Goal: Information Seeking & Learning: Learn about a topic

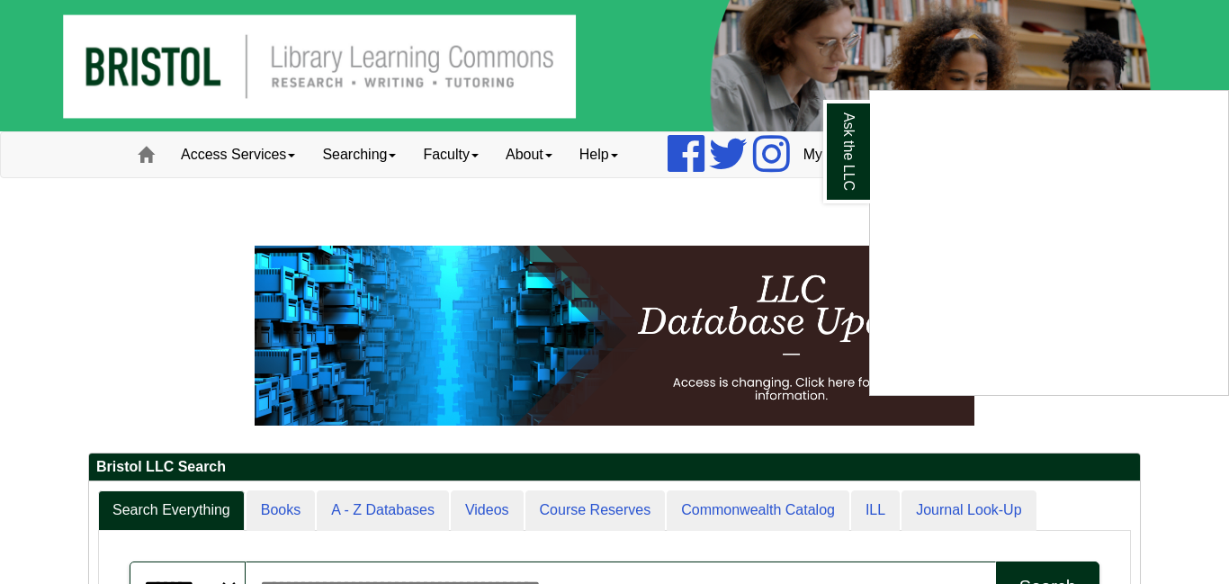
click at [250, 158] on div "Ask the LLC" at bounding box center [614, 292] width 1229 height 584
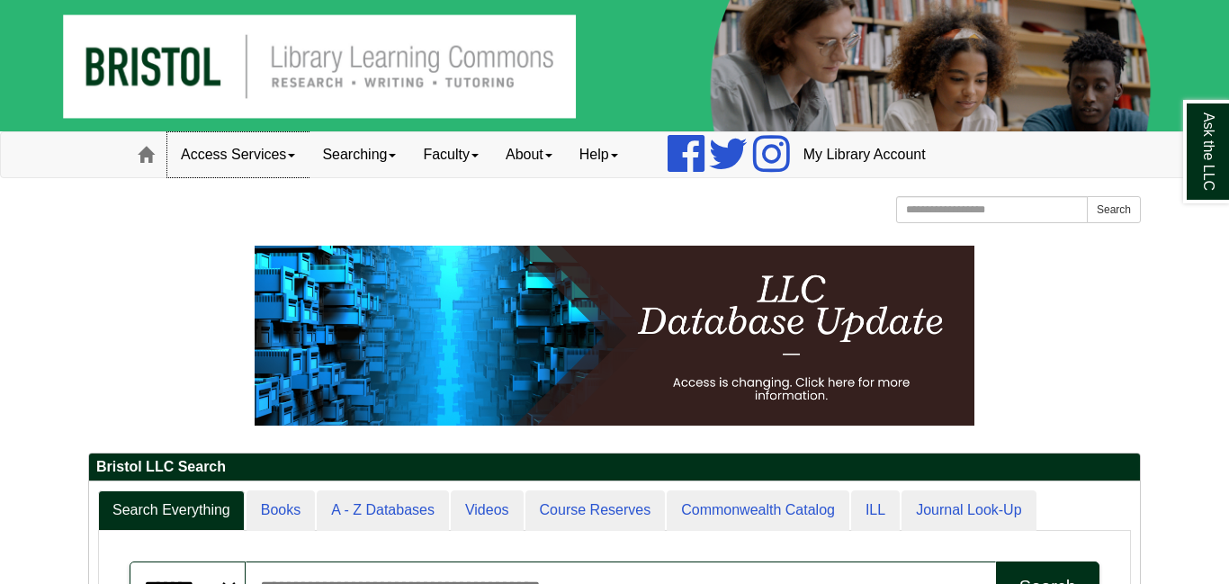
click at [250, 158] on link "Access Services" at bounding box center [237, 154] width 141 height 45
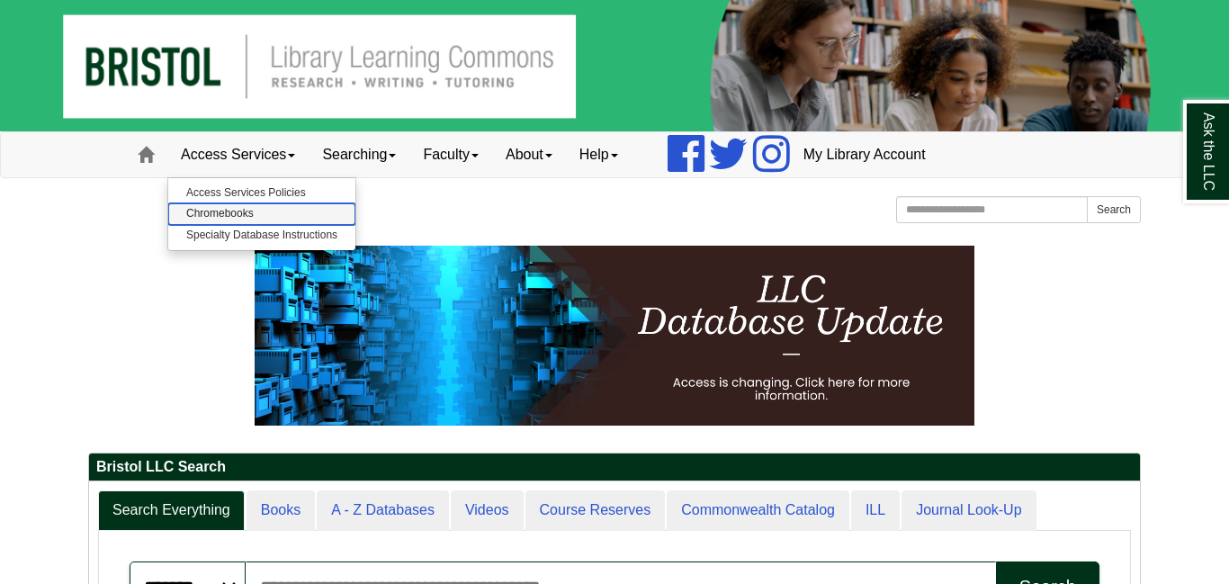
click at [234, 219] on link "Chromebooks" at bounding box center [261, 213] width 187 height 21
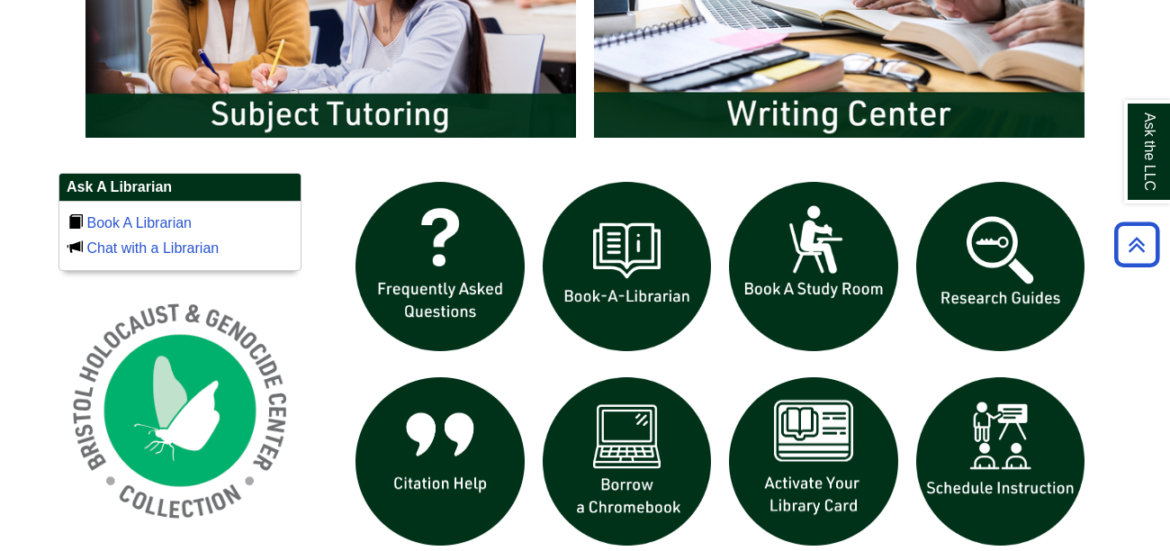
scroll to position [1221, 0]
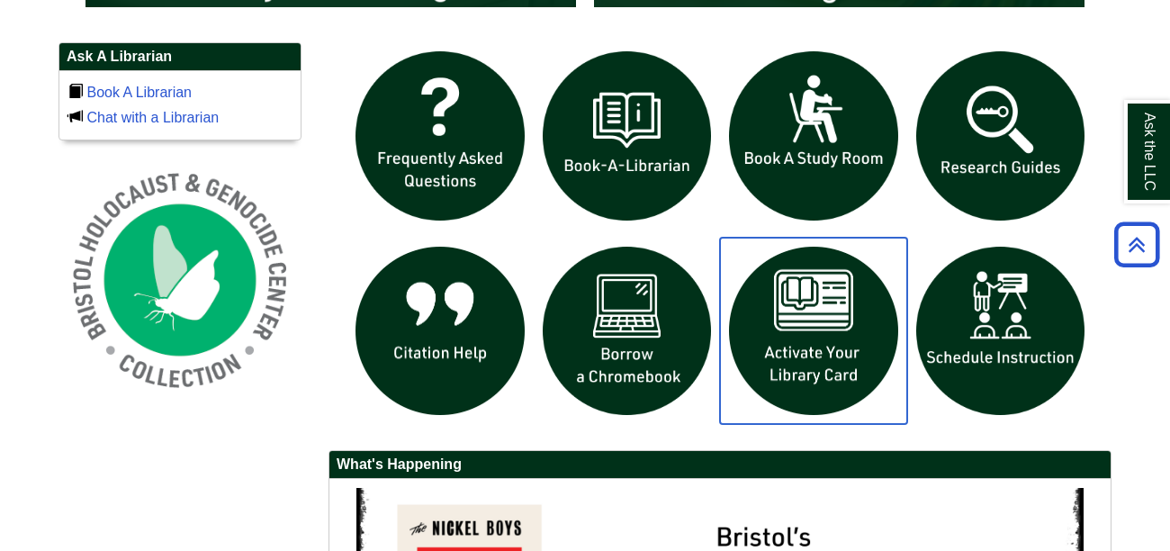
click at [802, 334] on img "slideshow" at bounding box center [813, 331] width 187 height 187
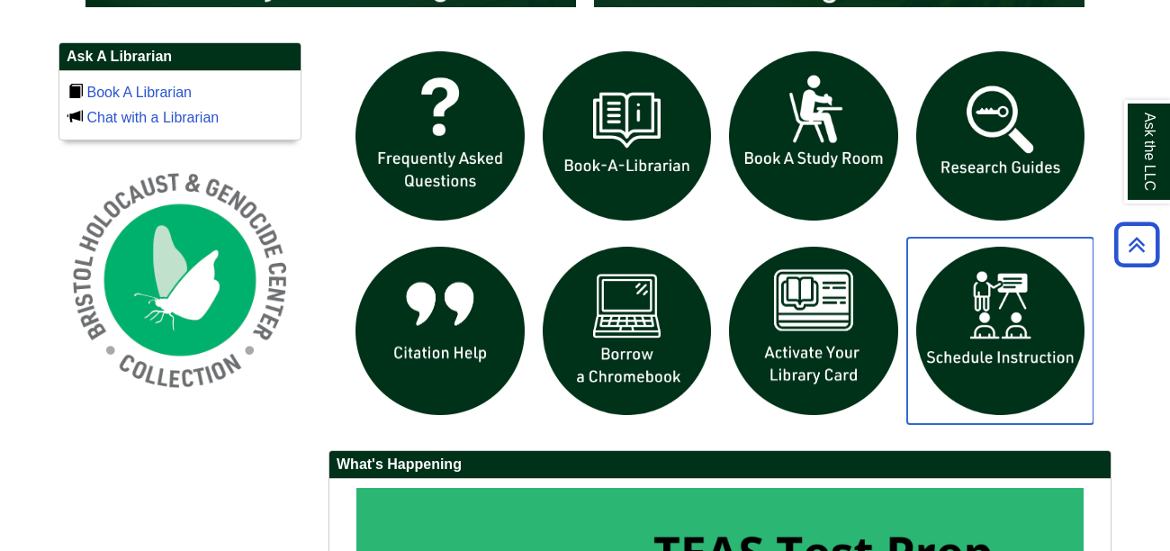
click at [1028, 328] on img "slideshow" at bounding box center [1000, 331] width 187 height 187
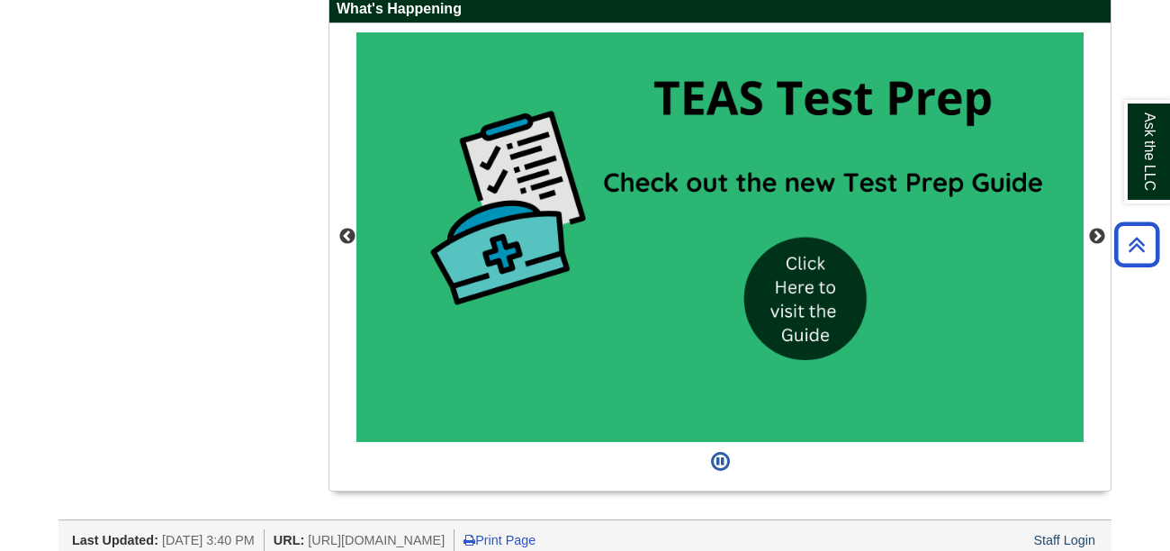
scroll to position [1692, 0]
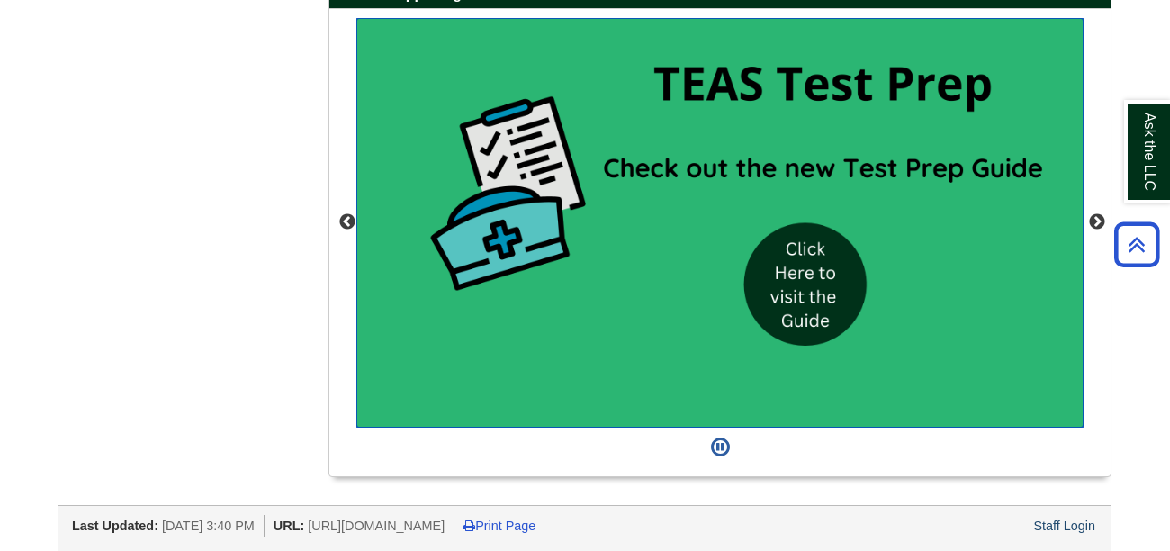
click at [821, 287] on img "slideshow" at bounding box center [719, 222] width 727 height 409
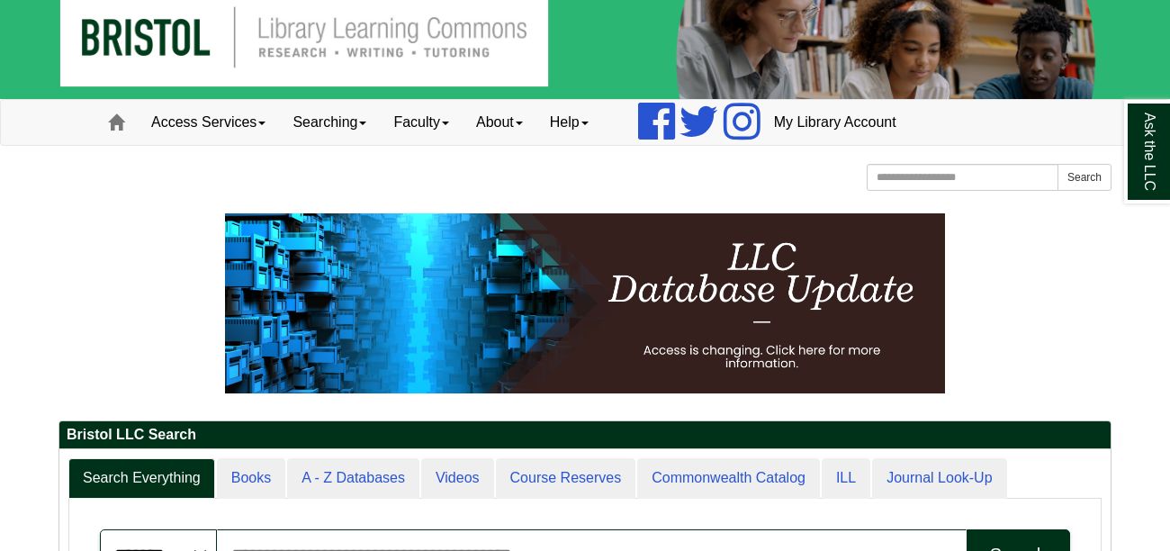
scroll to position [0, 0]
